Goal: Task Accomplishment & Management: Manage account settings

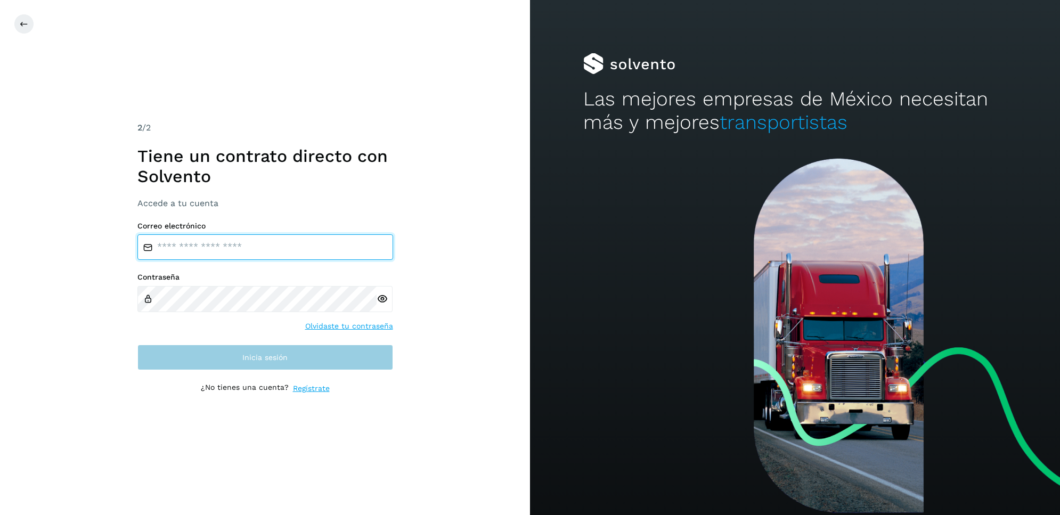
type input "**********"
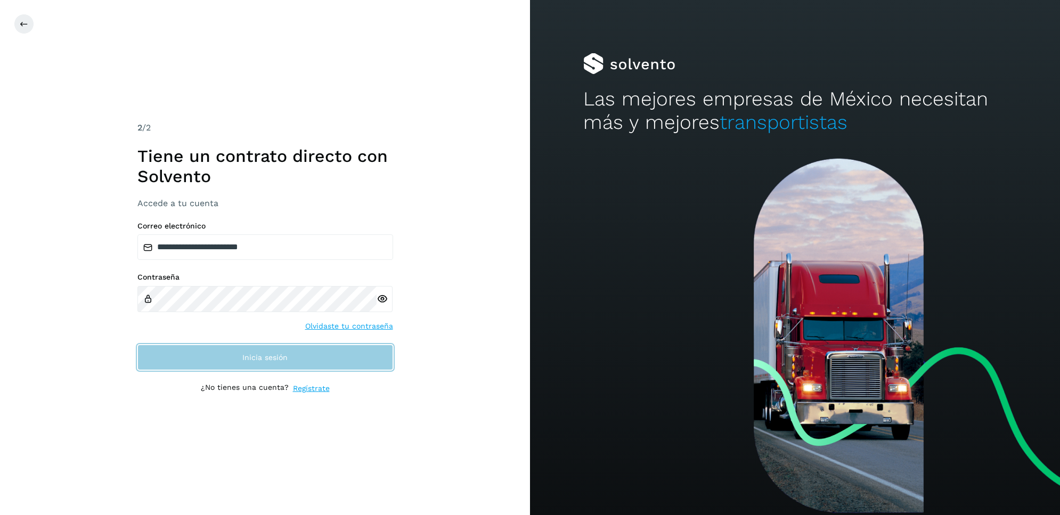
click at [224, 354] on button "Inicia sesión" at bounding box center [265, 358] width 256 height 26
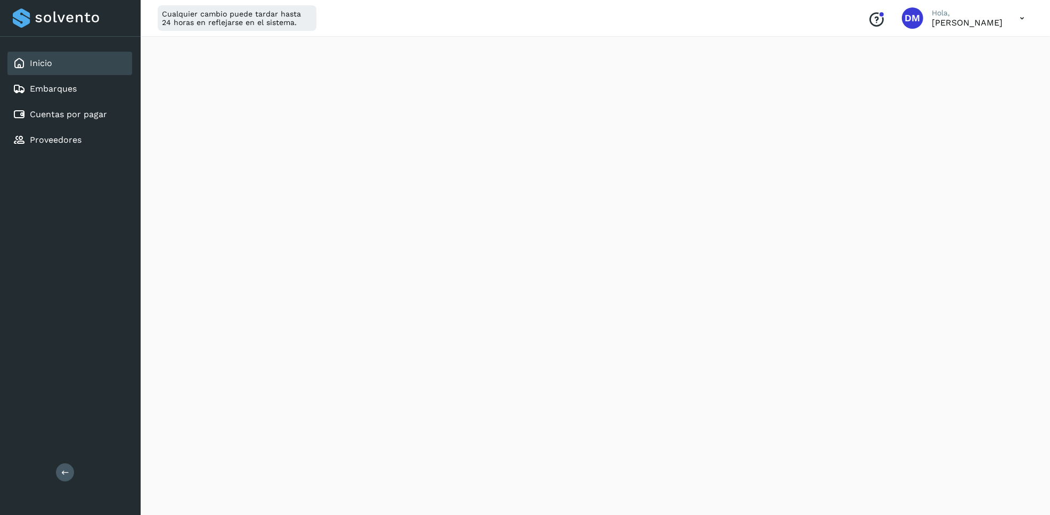
scroll to position [400, 0]
click at [57, 288] on div "Inicio Embarques Cuentas por pagar Proveedores Salir" at bounding box center [70, 257] width 141 height 515
click at [70, 105] on div "Cuentas por pagar" at bounding box center [69, 114] width 125 height 23
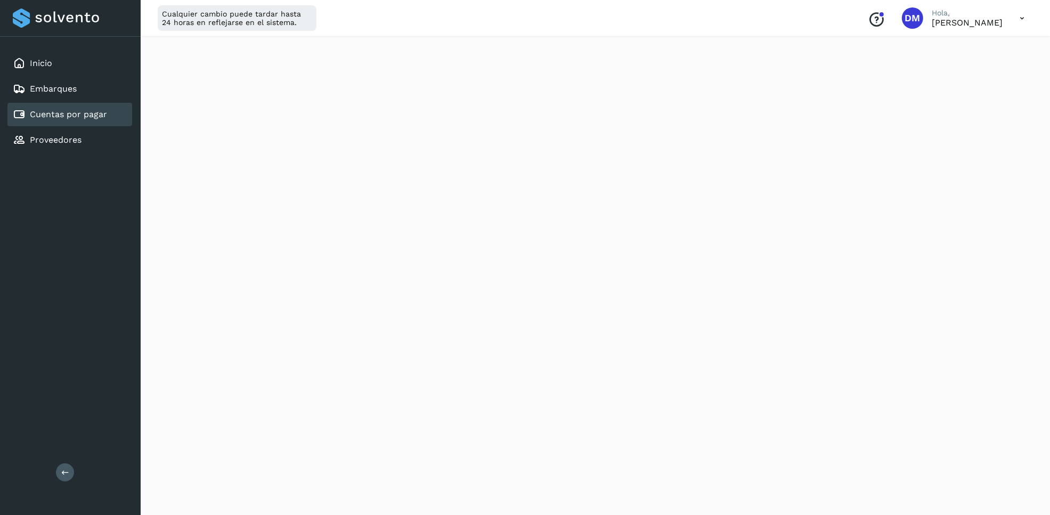
scroll to position [133, 0]
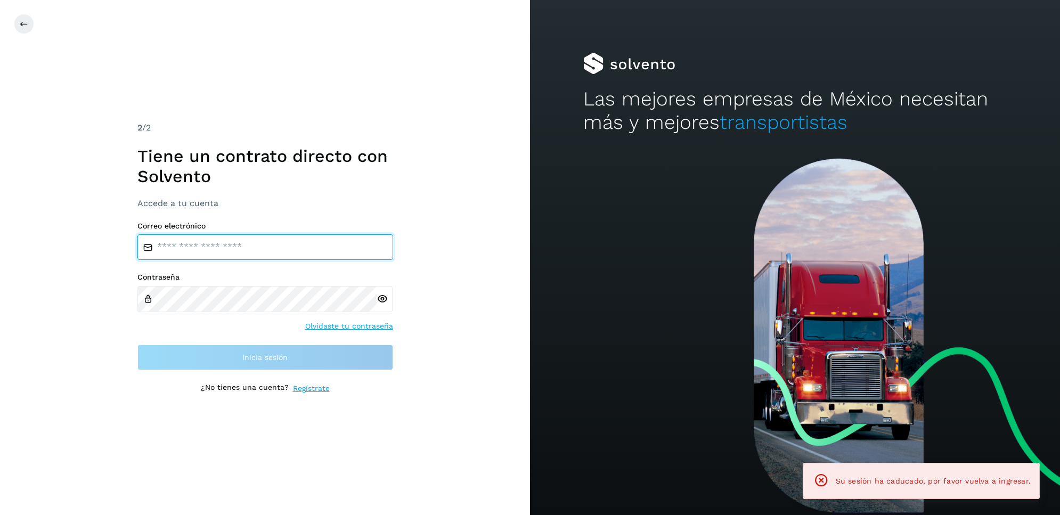
type input "**********"
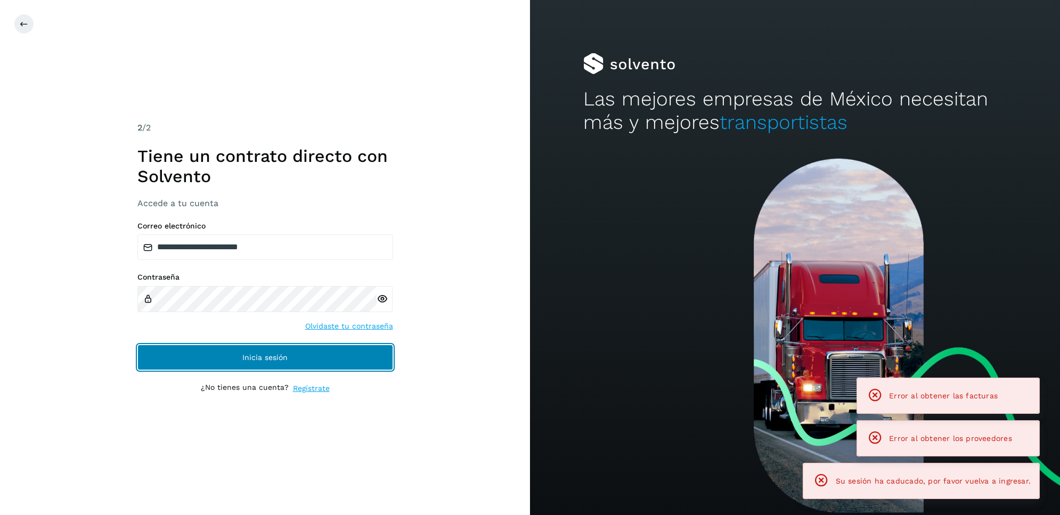
click at [257, 359] on span "Inicia sesión" at bounding box center [264, 357] width 45 height 7
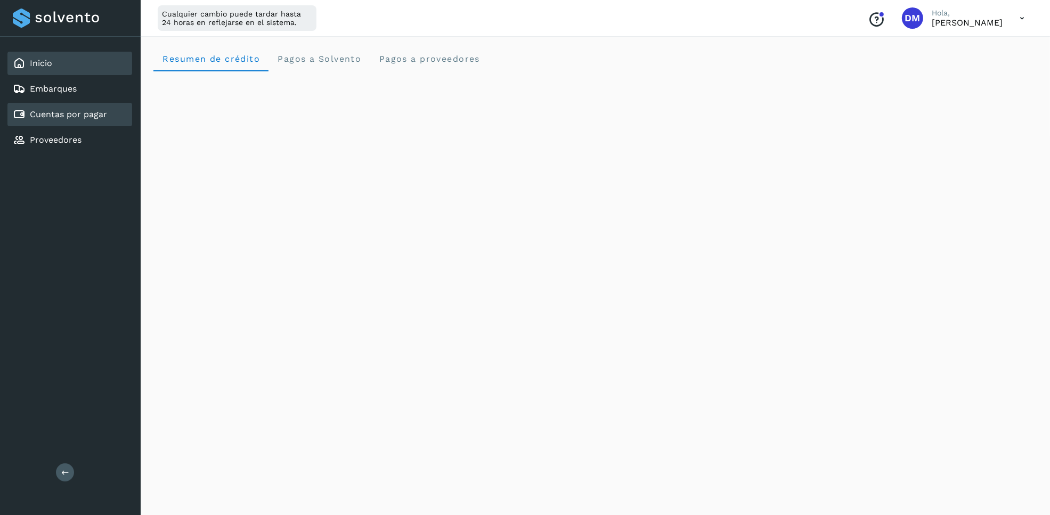
click at [101, 119] on div "Cuentas por pagar" at bounding box center [69, 114] width 125 height 23
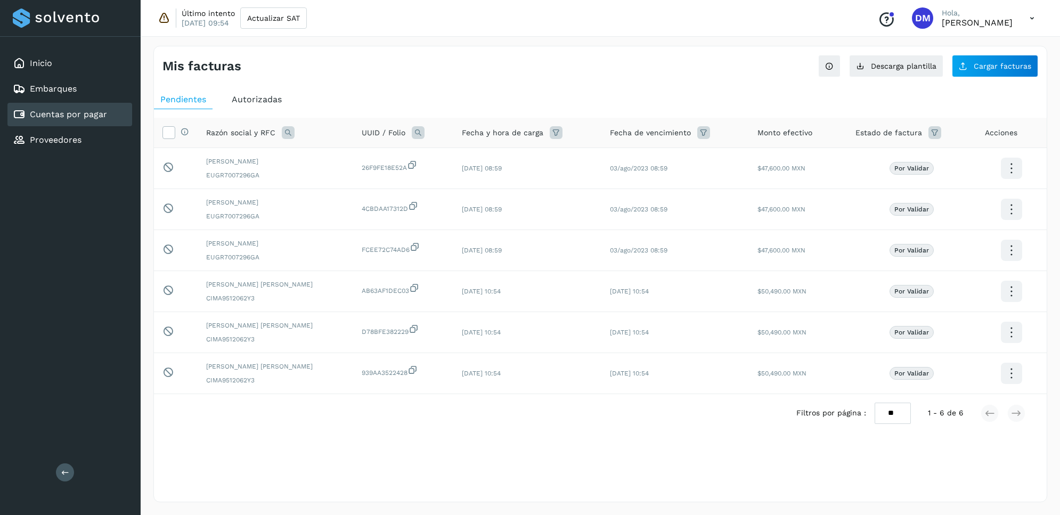
click at [259, 104] on span "Autorizadas" at bounding box center [257, 99] width 50 height 10
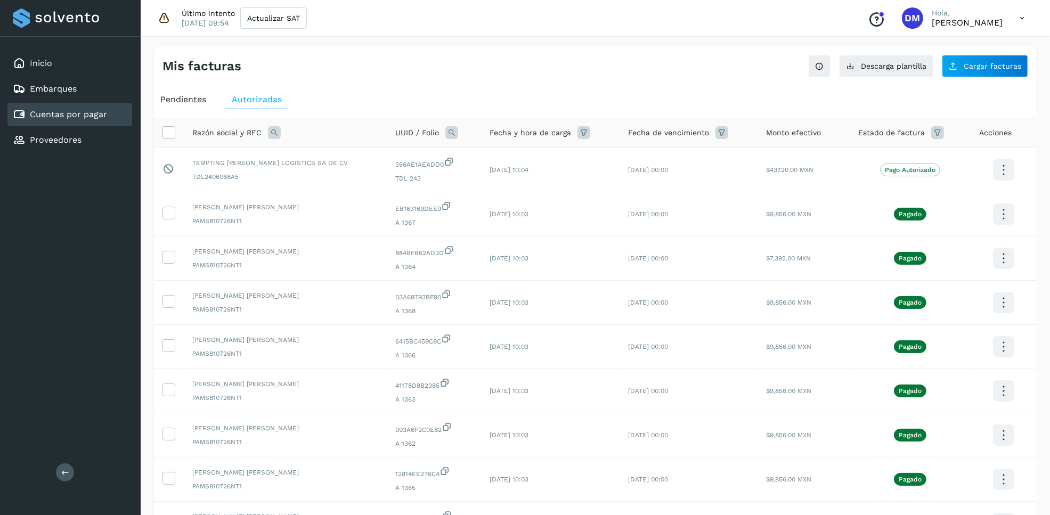
click at [287, 4] on div "Último intento [DATE] 09:54 Actualizar SAT Conoce nuestros beneficios DM [PERSO…" at bounding box center [596, 18] width 910 height 37
click at [282, 10] on button "Actualizar SAT" at bounding box center [273, 17] width 67 height 21
click at [76, 60] on div "Inicio" at bounding box center [69, 63] width 125 height 23
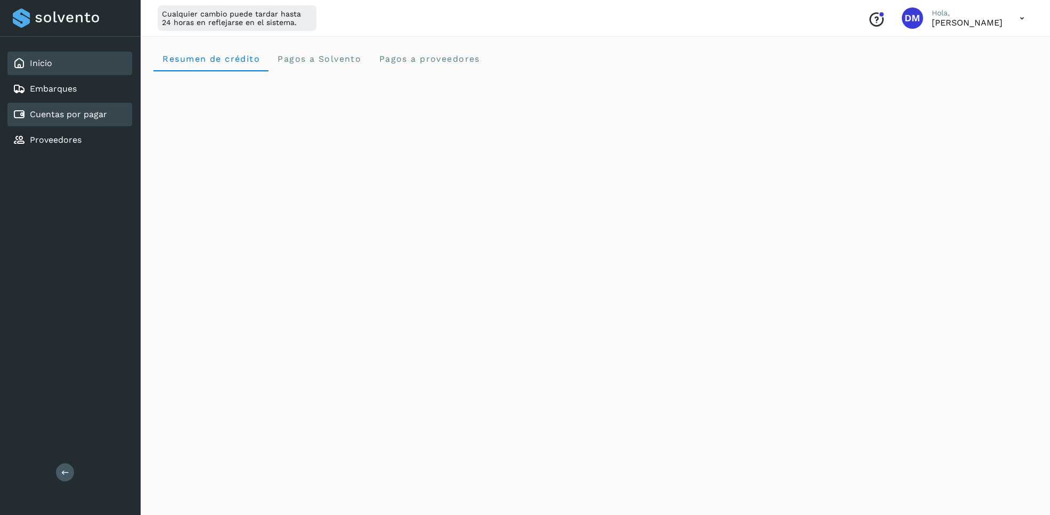
click at [83, 115] on link "Cuentas por pagar" at bounding box center [68, 114] width 77 height 10
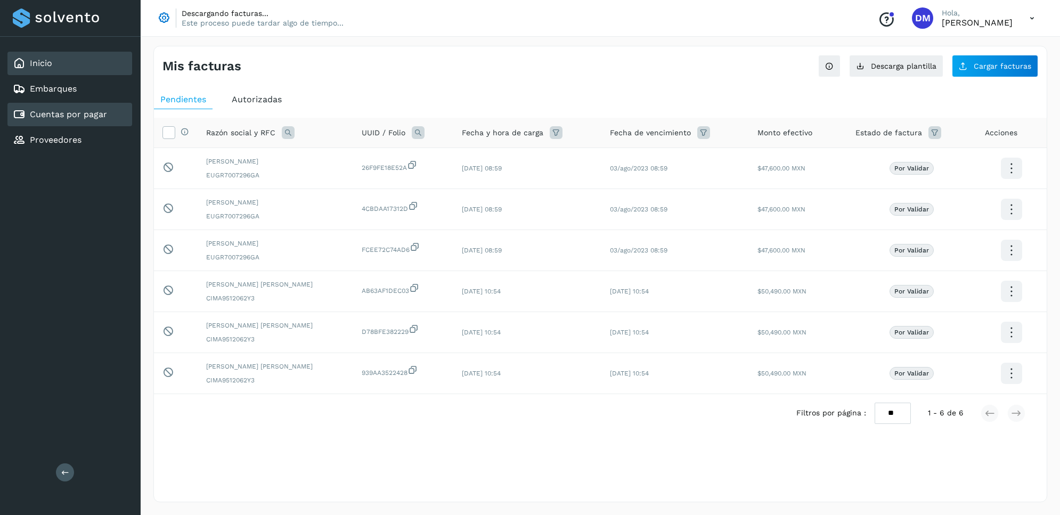
click at [59, 66] on div "Inicio" at bounding box center [69, 63] width 125 height 23
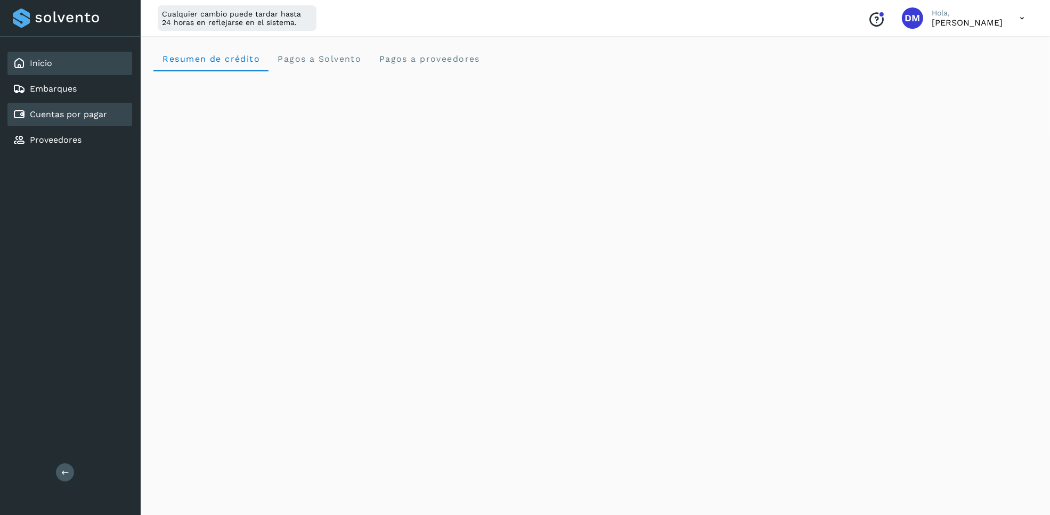
click at [69, 112] on link "Cuentas por pagar" at bounding box center [68, 114] width 77 height 10
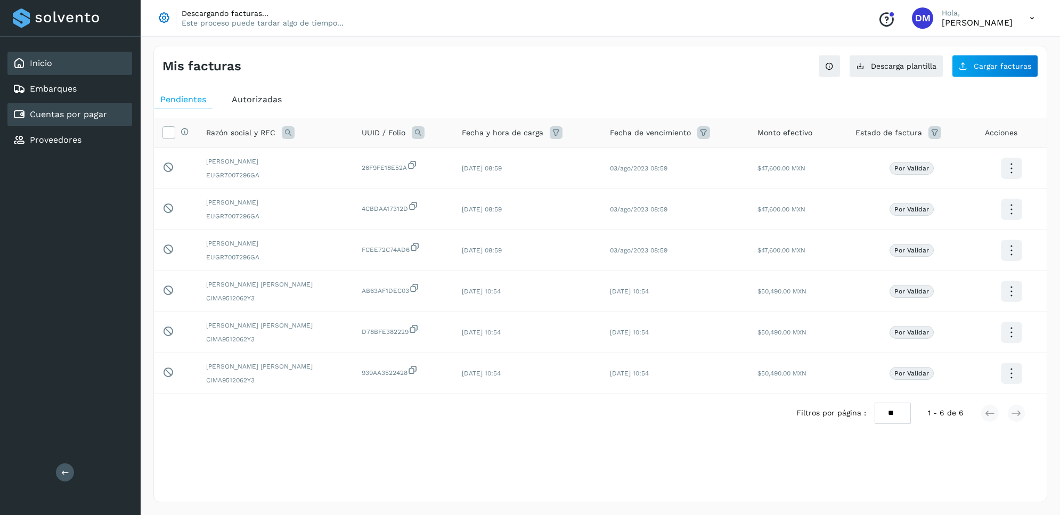
click at [48, 58] on link "Inicio" at bounding box center [41, 63] width 22 height 10
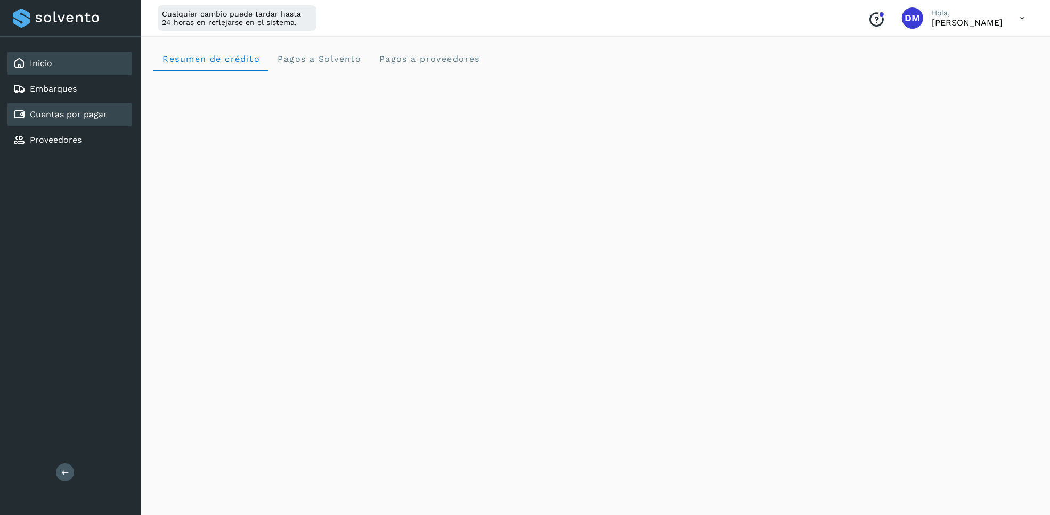
click at [76, 109] on link "Cuentas por pagar" at bounding box center [68, 114] width 77 height 10
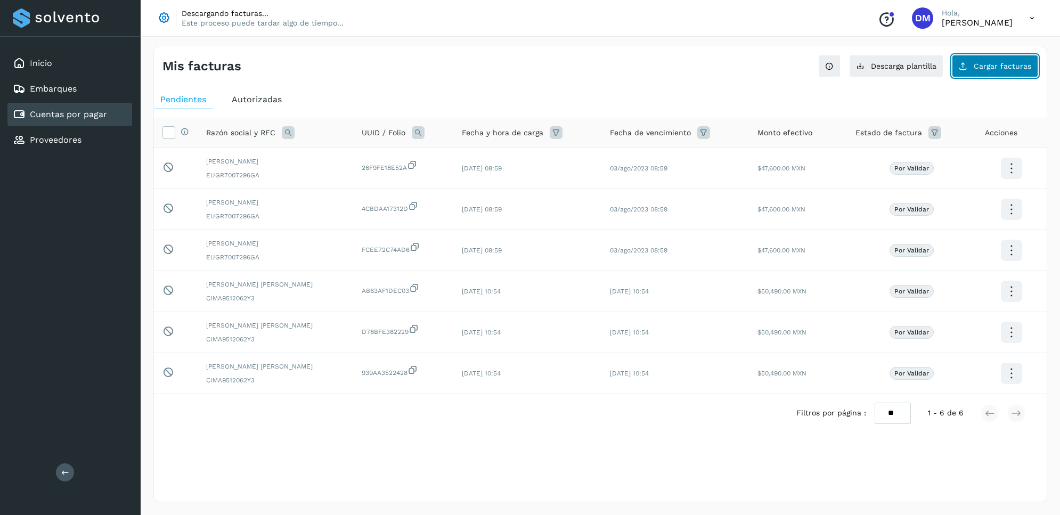
click at [982, 65] on span "Cargar facturas" at bounding box center [1003, 65] width 58 height 7
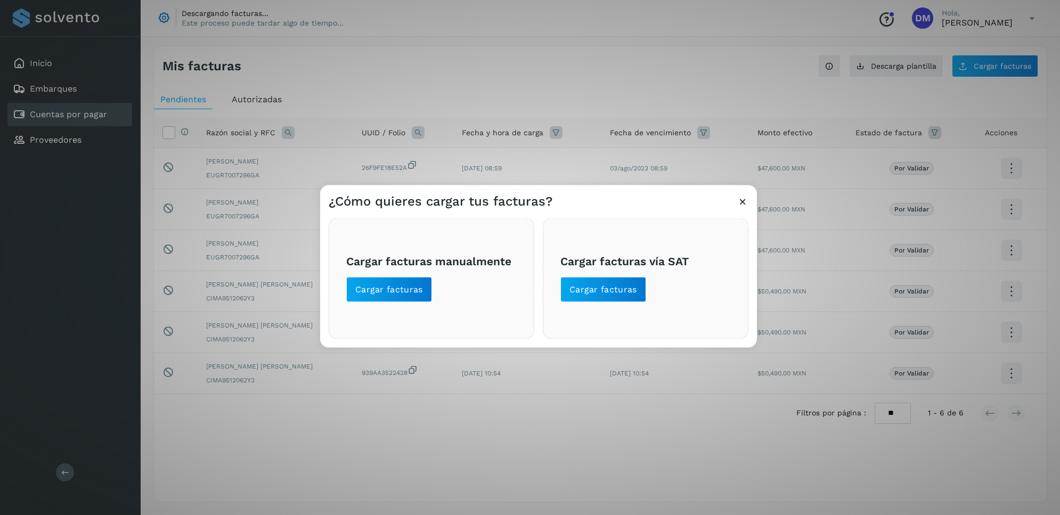
click at [736, 209] on div "¿Cómo quieres cargar tus facturas?" at bounding box center [538, 197] width 437 height 25
click at [739, 200] on icon at bounding box center [743, 201] width 11 height 11
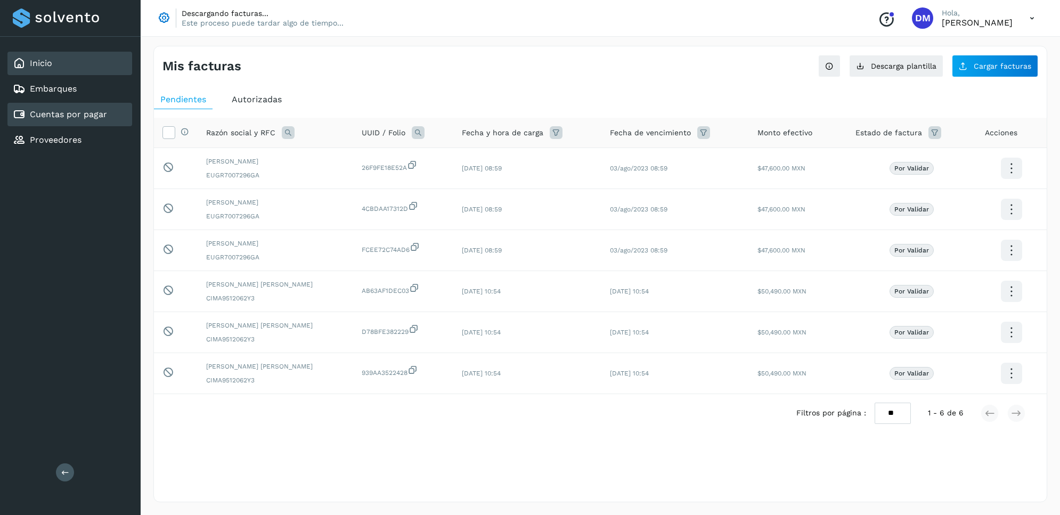
click at [70, 52] on div "Inicio" at bounding box center [69, 63] width 125 height 23
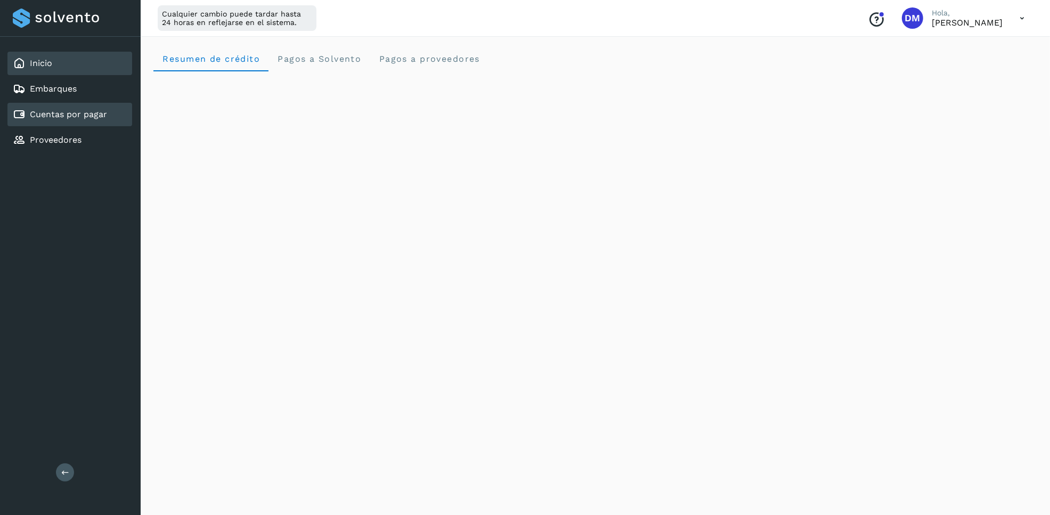
click at [70, 112] on link "Cuentas por pagar" at bounding box center [68, 114] width 77 height 10
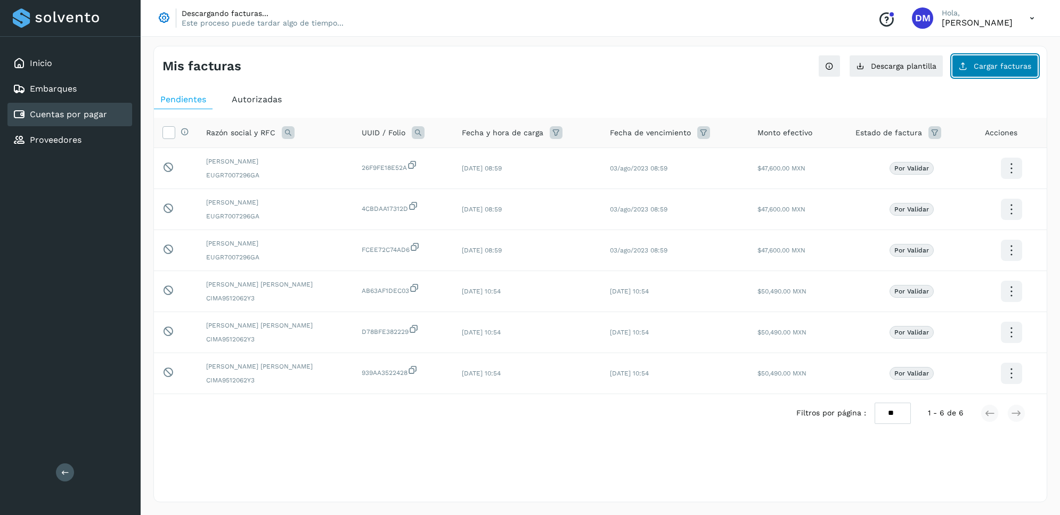
click at [1008, 62] on span "Cargar facturas" at bounding box center [1003, 65] width 58 height 7
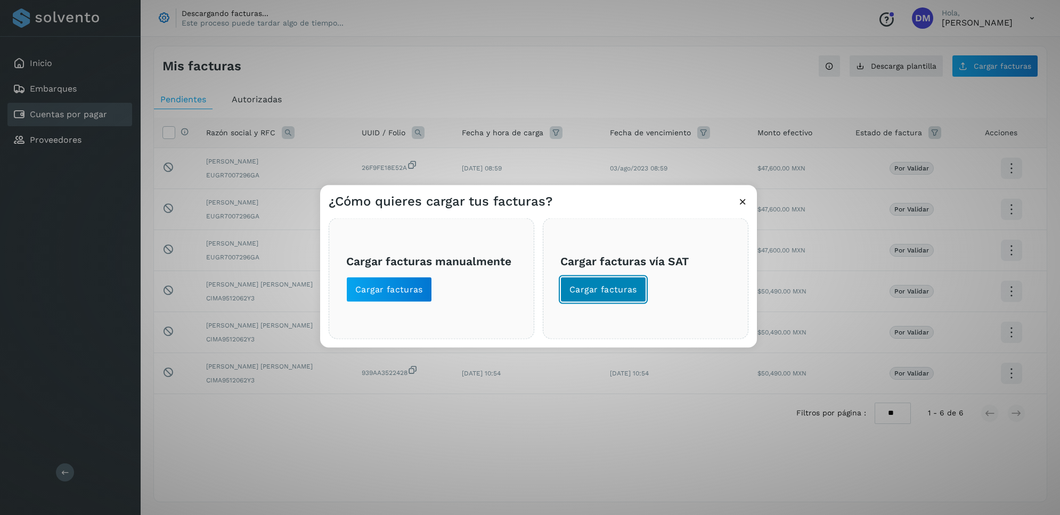
click at [601, 292] on span "Cargar facturas" at bounding box center [604, 290] width 68 height 12
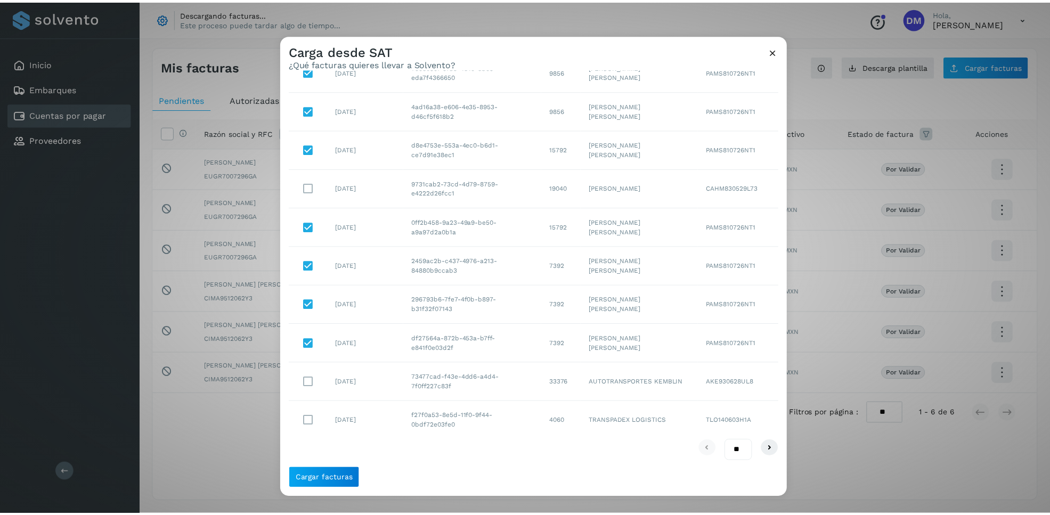
scroll to position [84, 0]
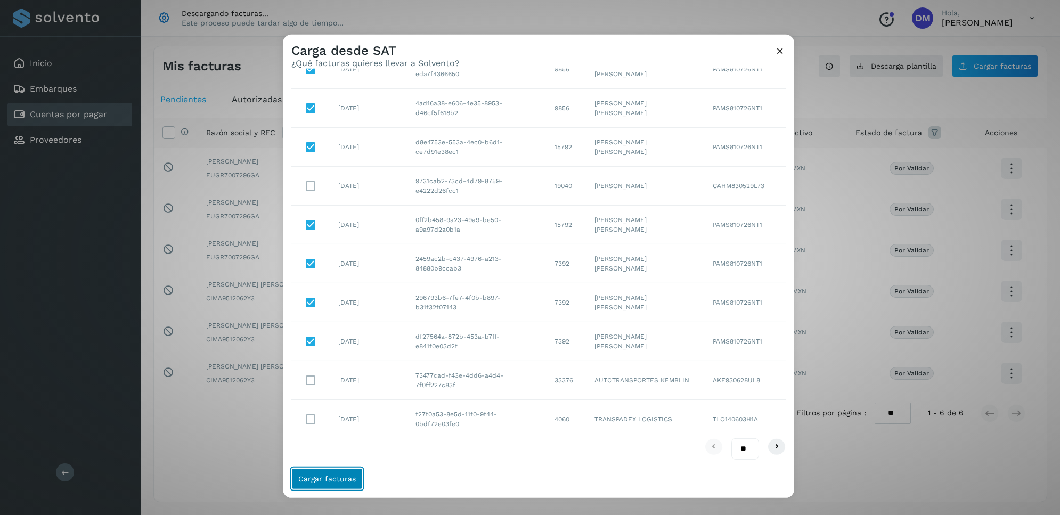
click at [326, 479] on span "Cargar facturas" at bounding box center [327, 478] width 58 height 7
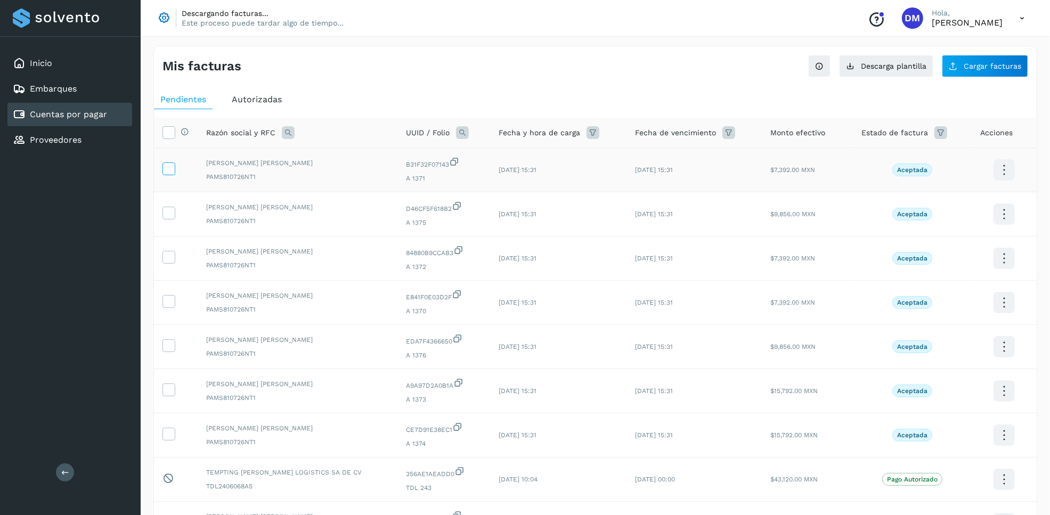
click at [172, 167] on icon at bounding box center [168, 168] width 11 height 11
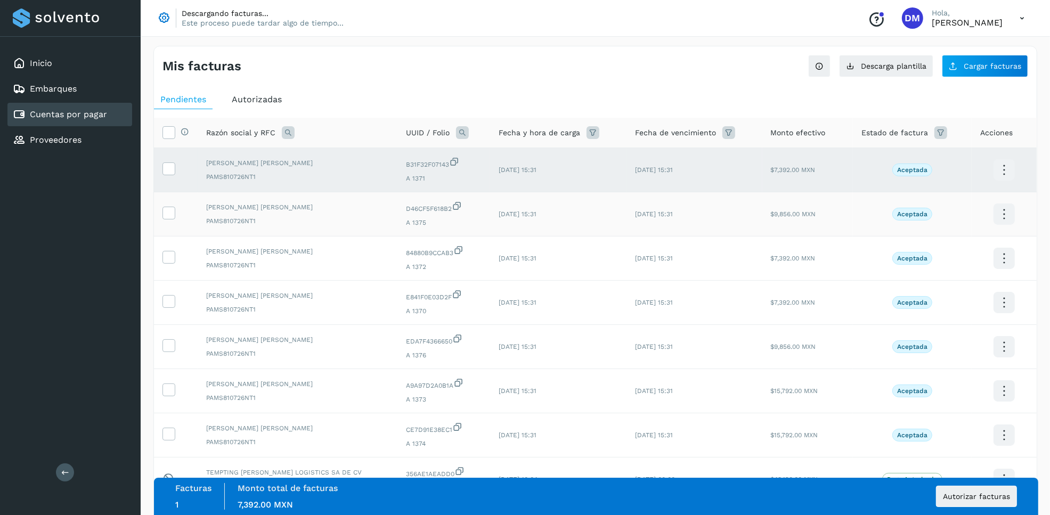
click at [161, 209] on td at bounding box center [176, 214] width 44 height 44
click at [168, 214] on icon at bounding box center [168, 212] width 11 height 11
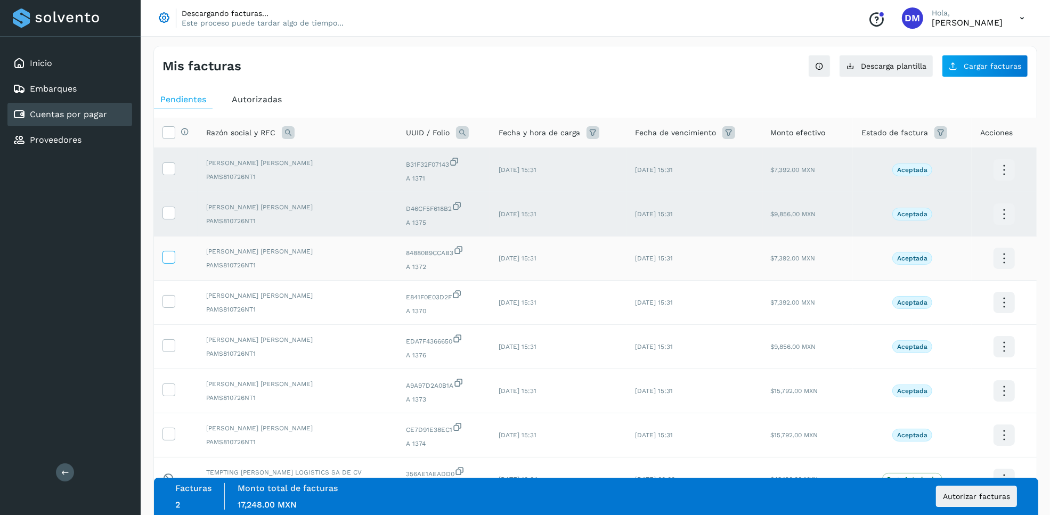
click at [165, 256] on icon at bounding box center [168, 256] width 11 height 11
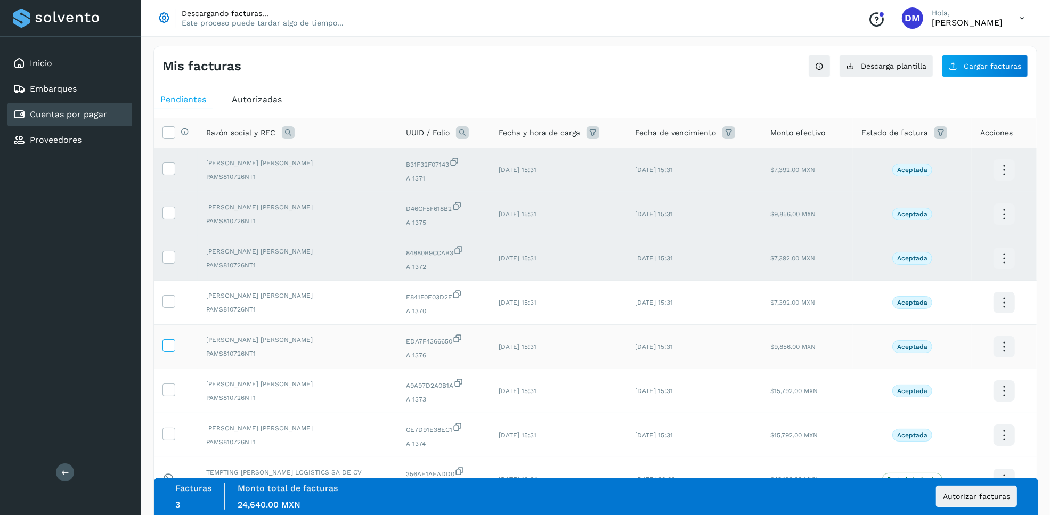
drag, startPoint x: 168, startPoint y: 300, endPoint x: 171, endPoint y: 342, distance: 42.2
click at [169, 300] on icon at bounding box center [168, 300] width 11 height 11
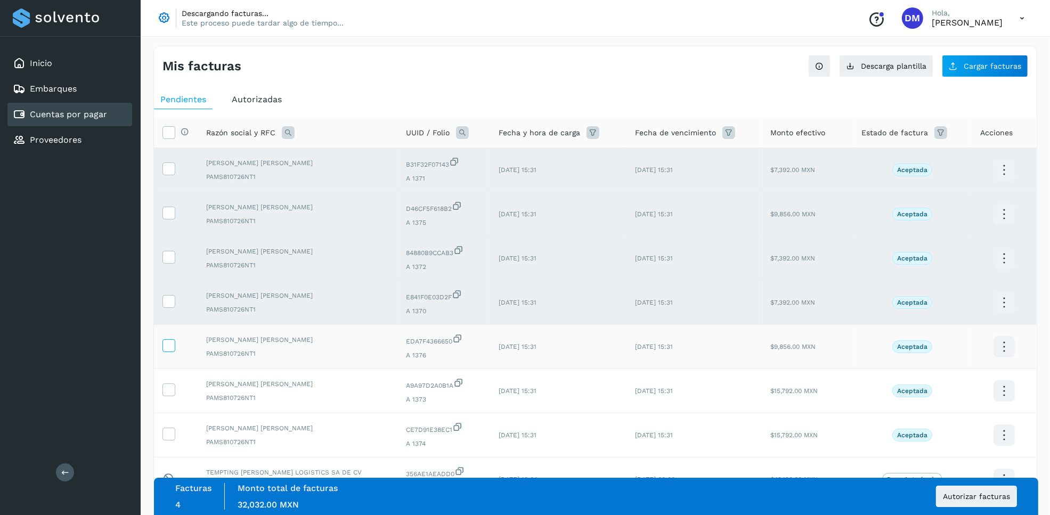
click at [169, 347] on icon at bounding box center [168, 344] width 11 height 11
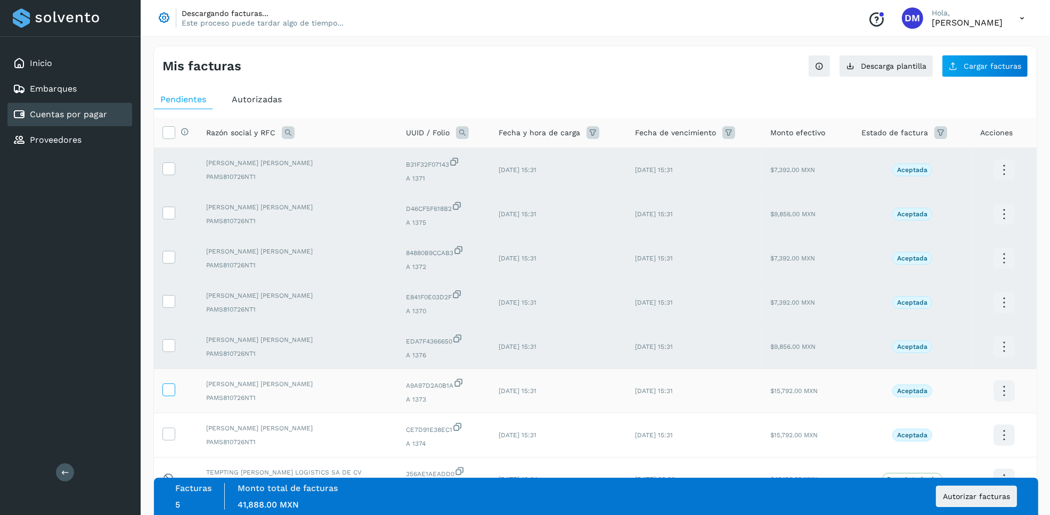
click at [172, 391] on icon at bounding box center [168, 389] width 11 height 11
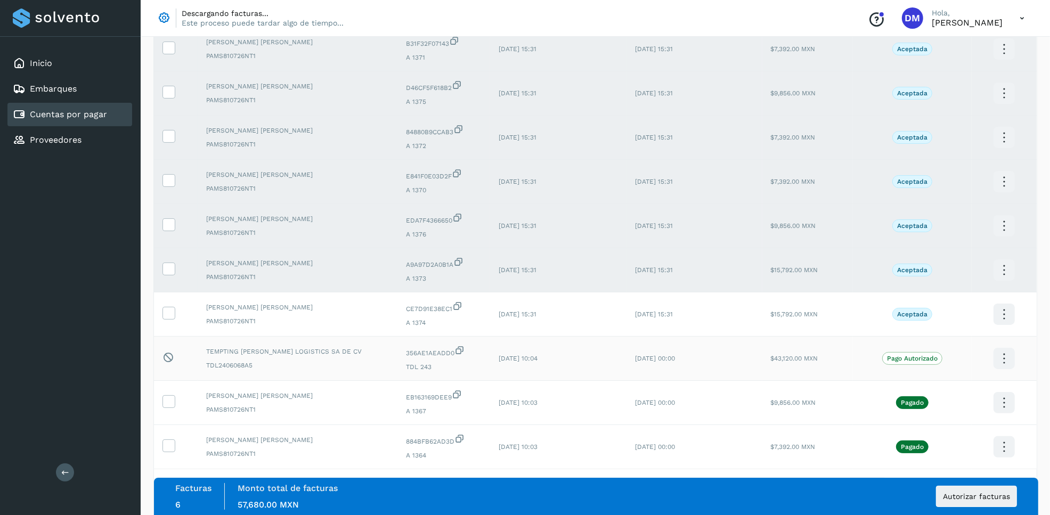
scroll to position [133, 0]
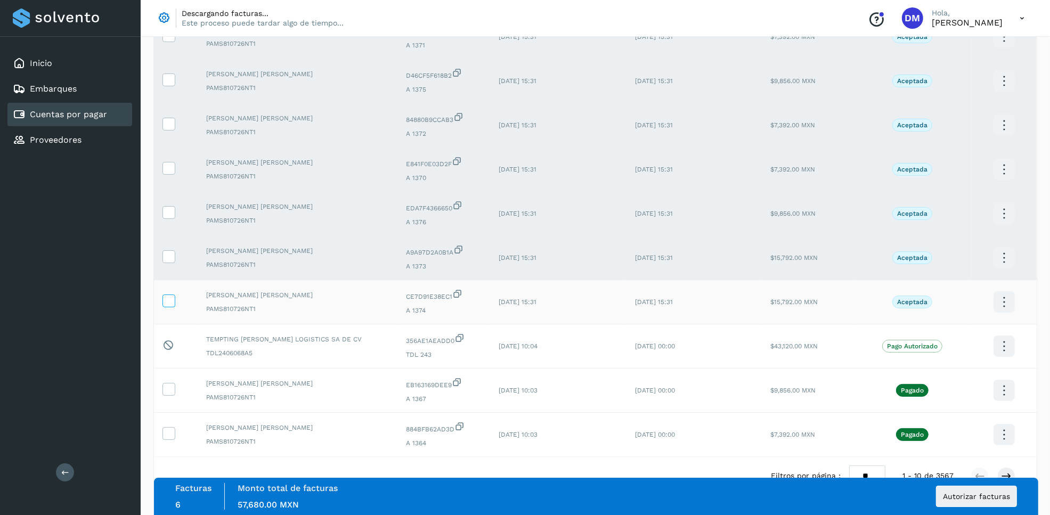
click at [171, 304] on icon at bounding box center [168, 300] width 11 height 11
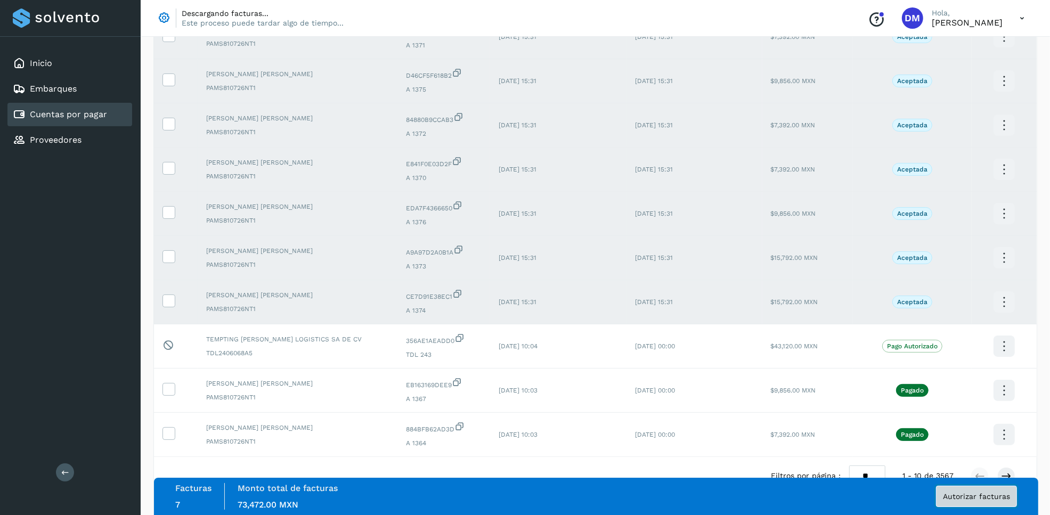
click at [968, 497] on span "Autorizar facturas" at bounding box center [976, 496] width 67 height 7
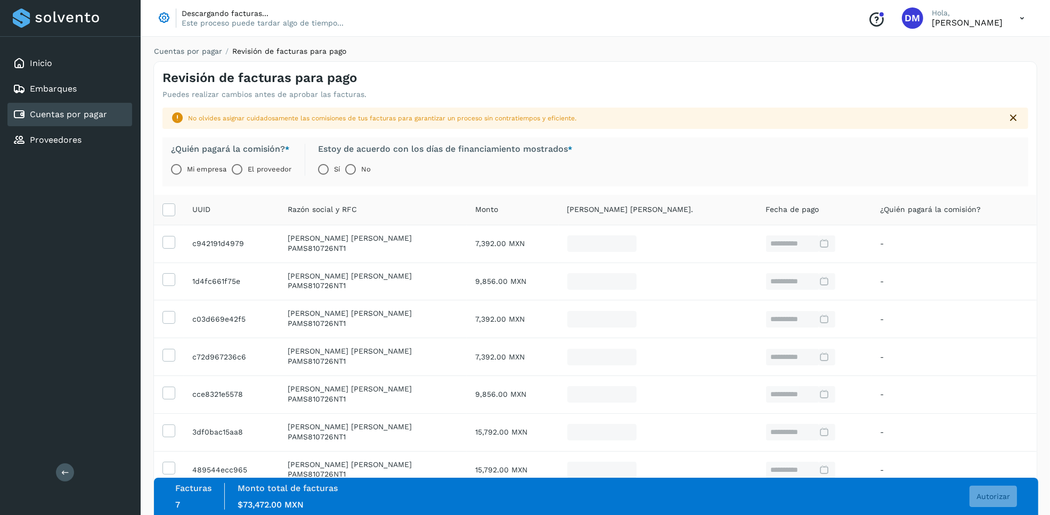
click at [250, 174] on label "El proveedor" at bounding box center [270, 169] width 44 height 21
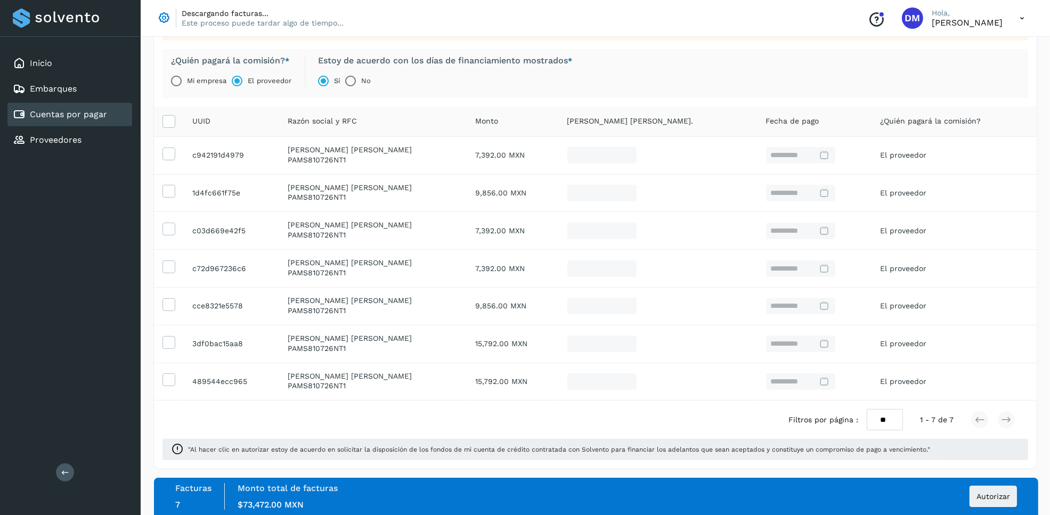
scroll to position [92, 0]
click at [987, 497] on span "Autorizar" at bounding box center [994, 496] width 34 height 7
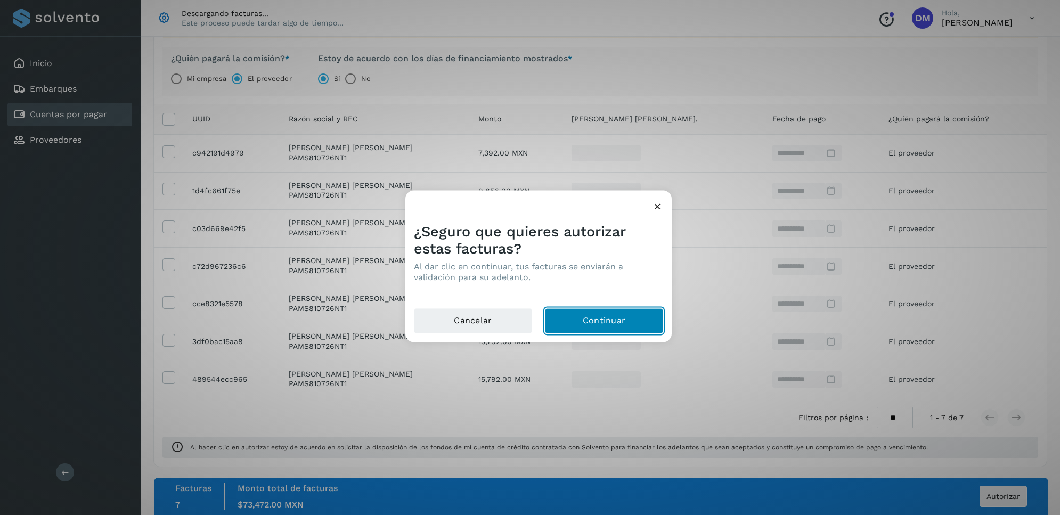
click at [612, 321] on button "Continuar" at bounding box center [604, 321] width 118 height 26
